Goal: Task Accomplishment & Management: Manage account settings

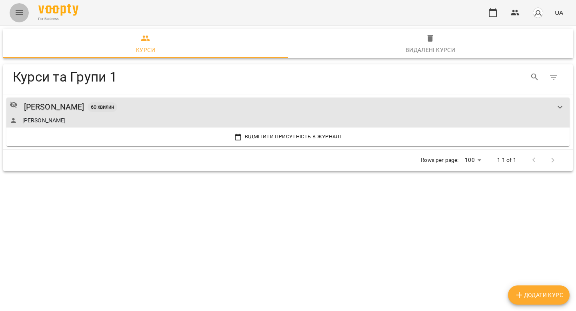
click at [21, 14] on icon "Menu" at bounding box center [19, 12] width 7 height 5
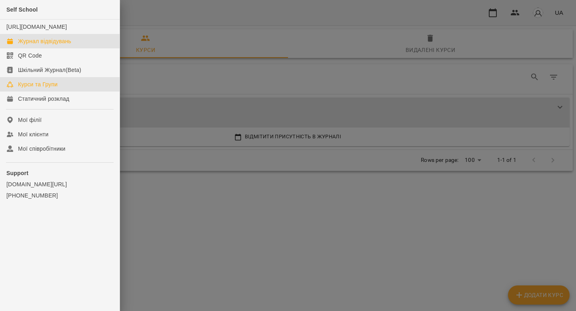
drag, startPoint x: 51, startPoint y: 51, endPoint x: 54, endPoint y: 55, distance: 4.9
click at [51, 45] on div "Журнал відвідувань" at bounding box center [44, 41] width 53 height 8
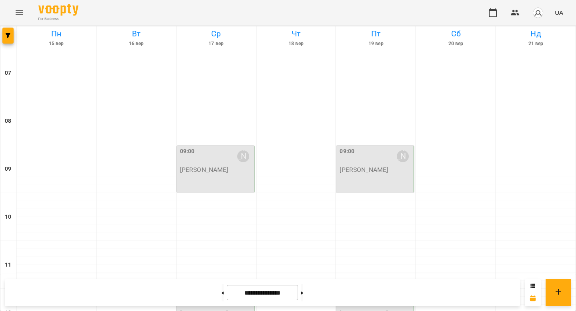
click at [215, 169] on p "[PERSON_NAME]" at bounding box center [204, 169] width 48 height 7
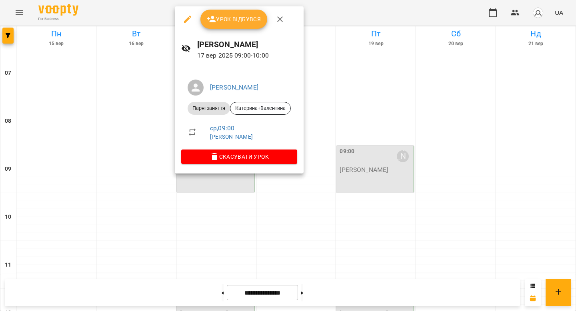
click at [220, 26] on button "Урок відбувся" at bounding box center [233, 19] width 67 height 19
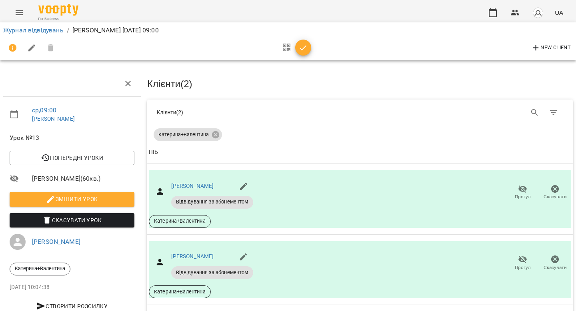
click at [303, 48] on icon "button" at bounding box center [303, 47] width 7 height 5
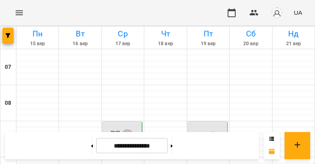
scroll to position [145, 0]
